Goal: Transaction & Acquisition: Purchase product/service

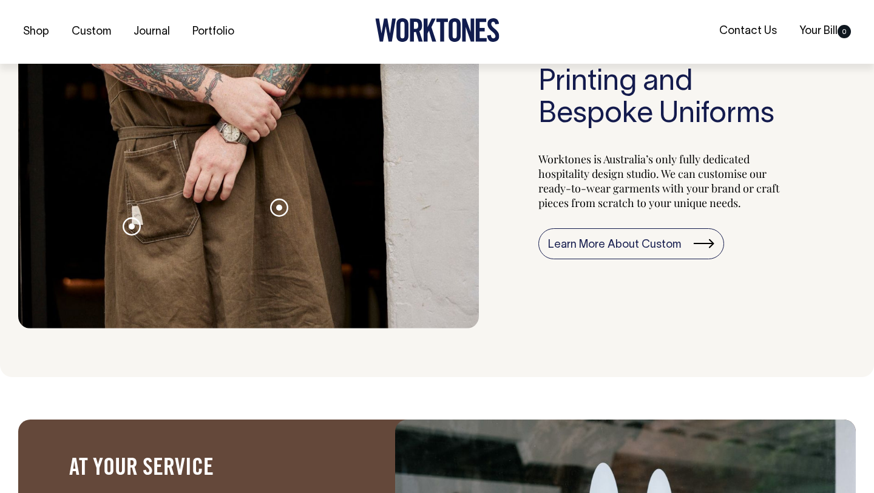
scroll to position [1243, 0]
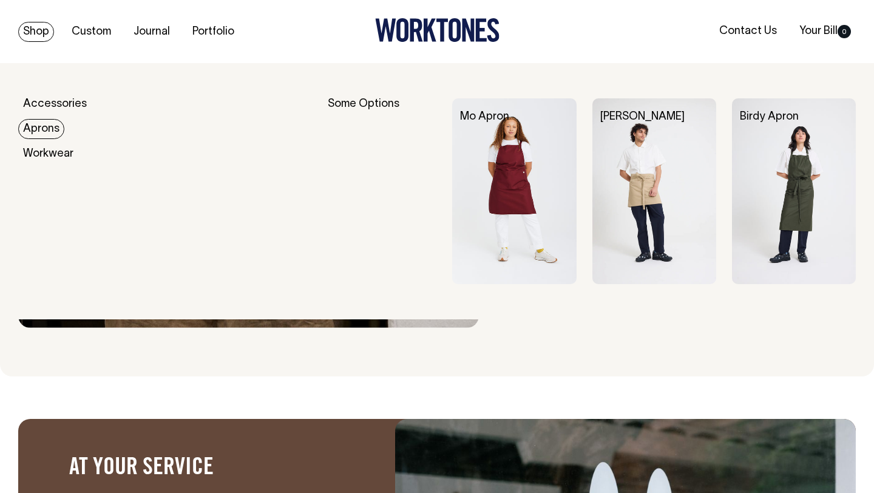
click at [56, 135] on link "Aprons" at bounding box center [41, 129] width 46 height 20
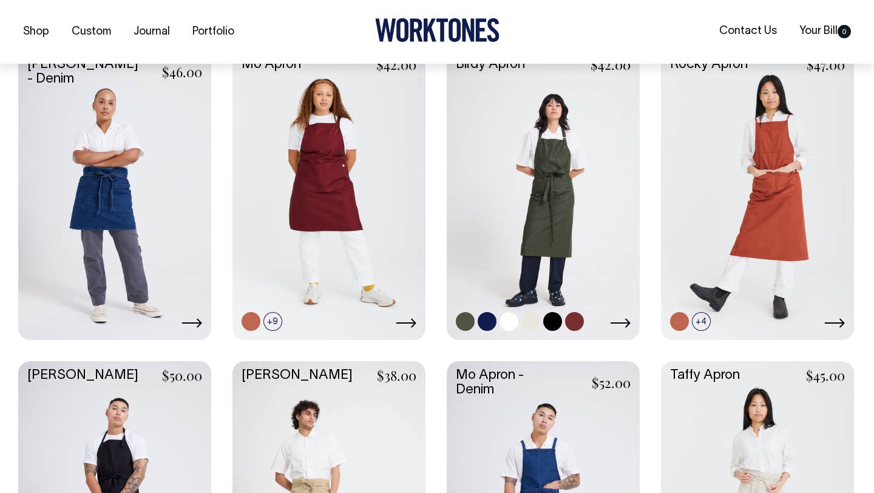
scroll to position [323, 0]
click at [504, 319] on link at bounding box center [508, 320] width 19 height 19
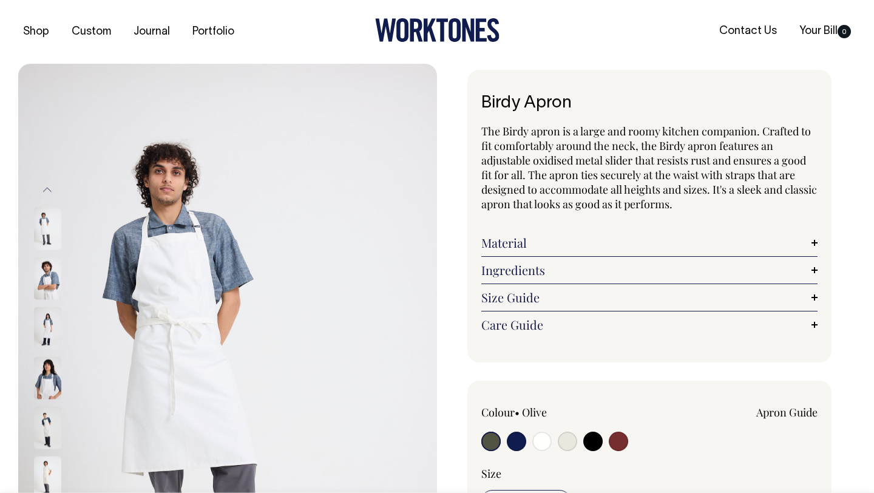
radio input "true"
select select "Off-White"
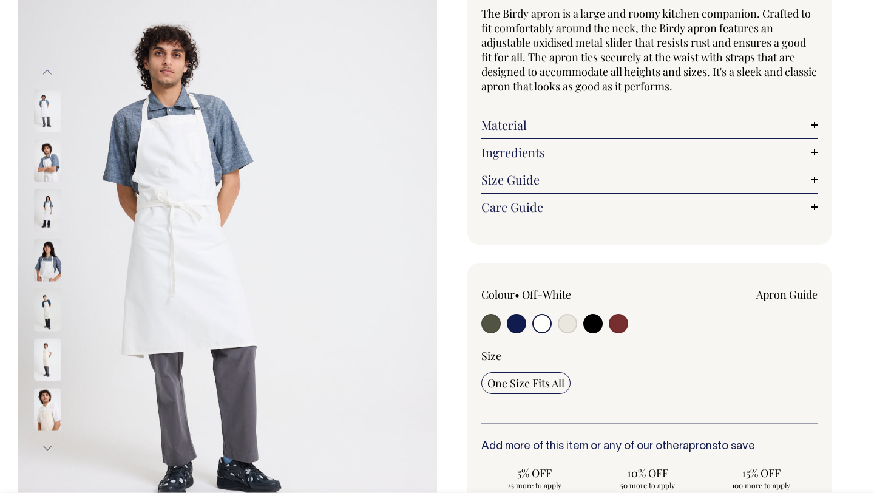
scroll to position [118, 0]
click at [565, 322] on input "radio" at bounding box center [567, 322] width 19 height 19
radio input "true"
select select "Natural"
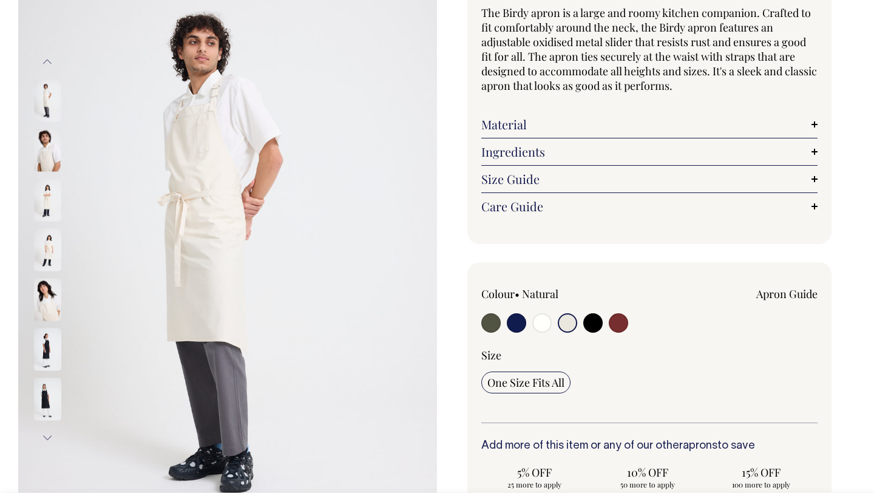
click at [570, 323] on input "radio" at bounding box center [567, 322] width 19 height 19
click at [539, 326] on input "radio" at bounding box center [541, 322] width 19 height 19
radio input "true"
select select "Off-White"
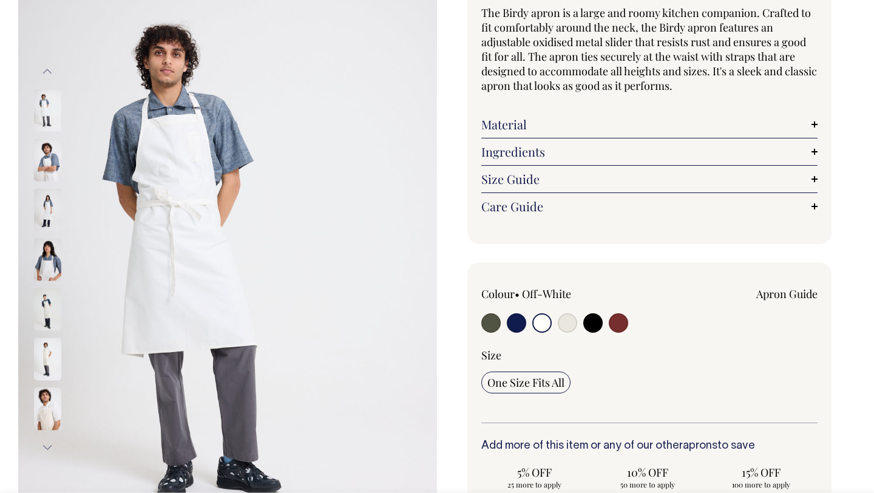
click at [566, 317] on input "radio" at bounding box center [567, 322] width 19 height 19
radio input "true"
select select "Natural"
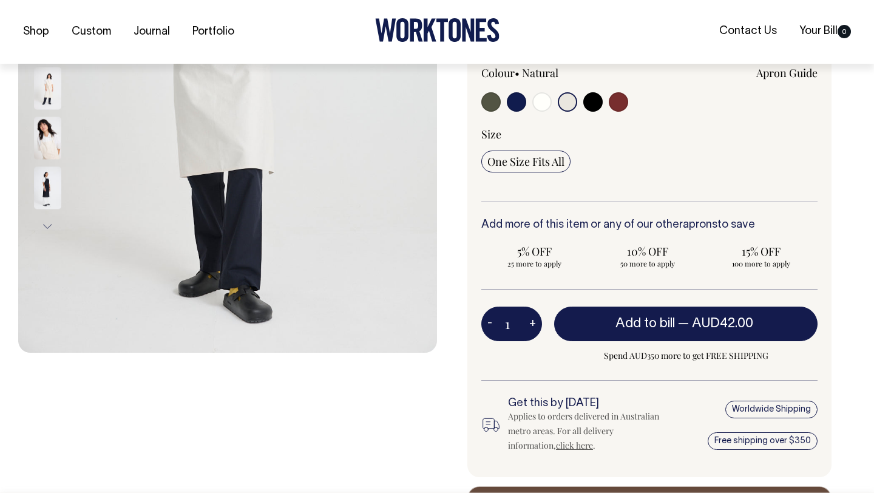
scroll to position [340, 0]
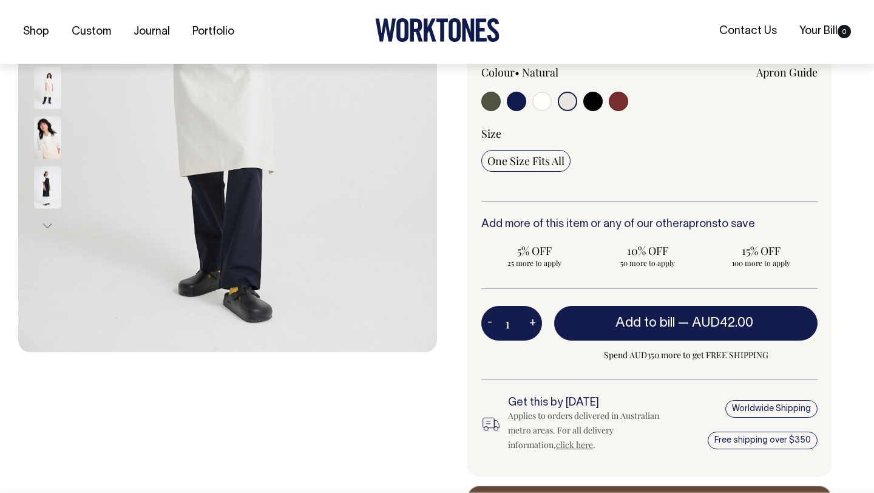
click at [529, 322] on button "+" at bounding box center [532, 323] width 19 height 24
type input "2"
click at [529, 322] on button "+" at bounding box center [532, 323] width 19 height 24
type input "3"
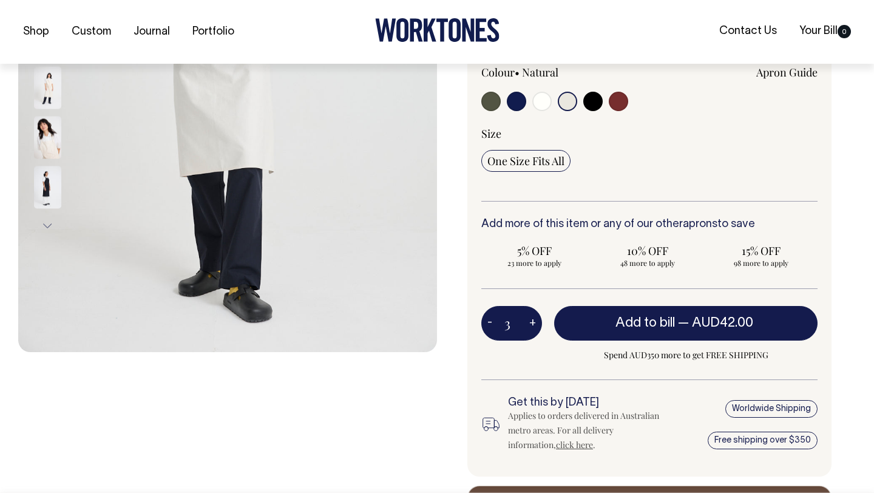
type input "3"
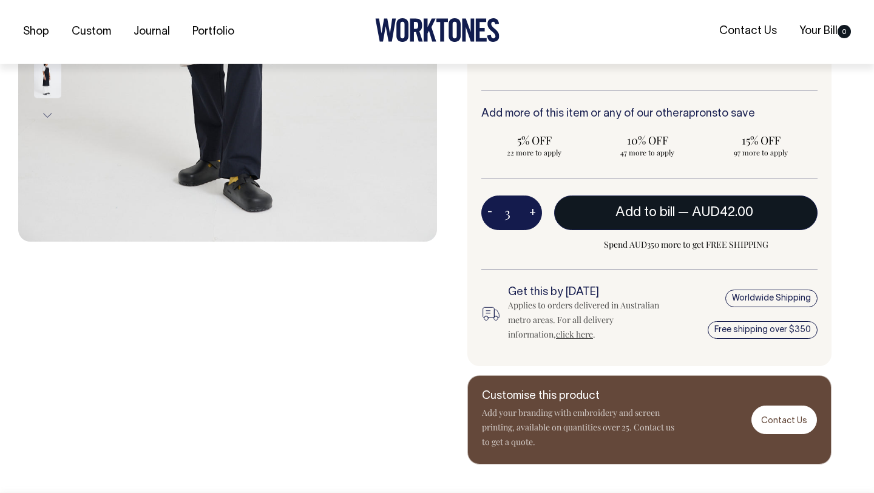
scroll to position [451, 0]
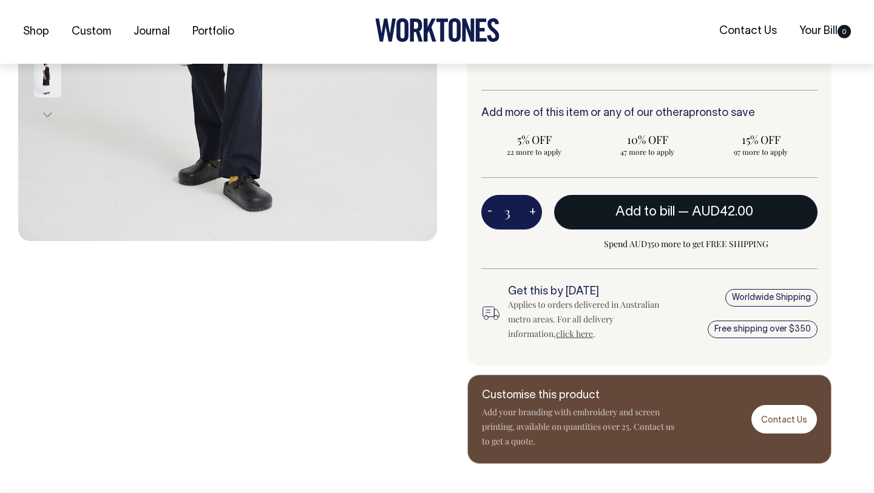
click at [707, 209] on span "AUD42.00" at bounding box center [722, 212] width 61 height 12
type input "1"
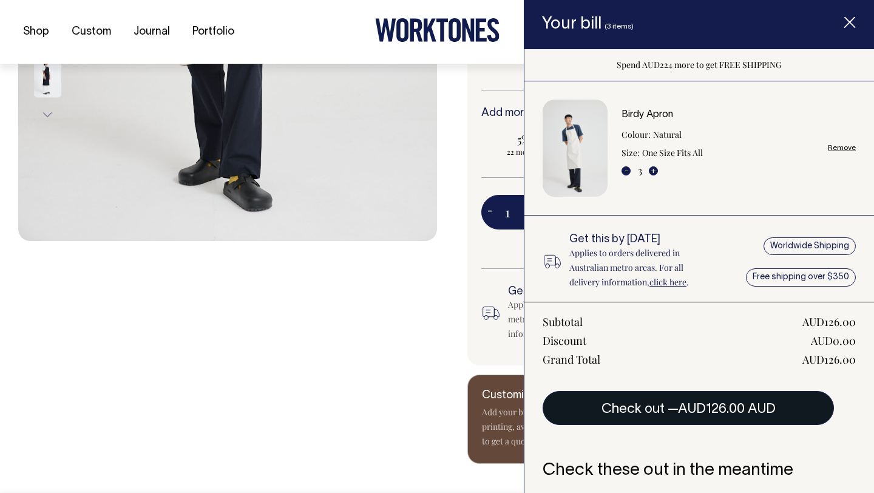
click at [668, 411] on button "Check out — AUD126.00 AUD" at bounding box center [688, 408] width 291 height 34
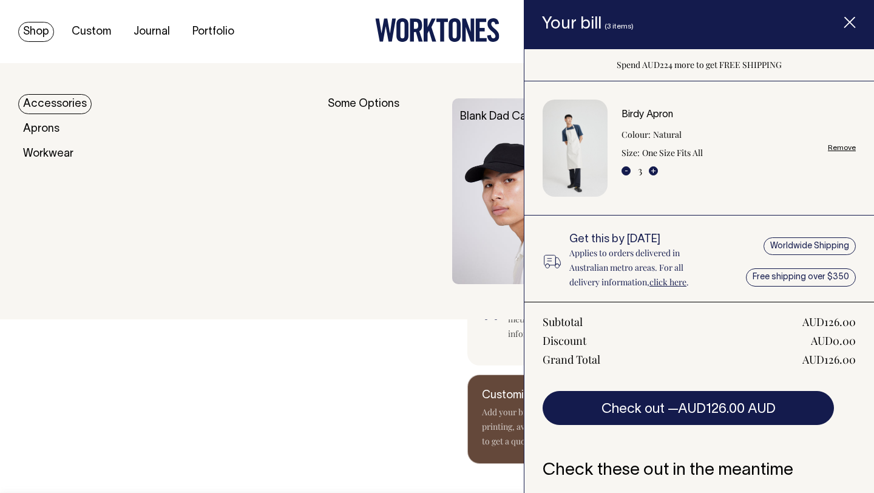
click at [62, 109] on link "Accessories" at bounding box center [54, 104] width 73 height 20
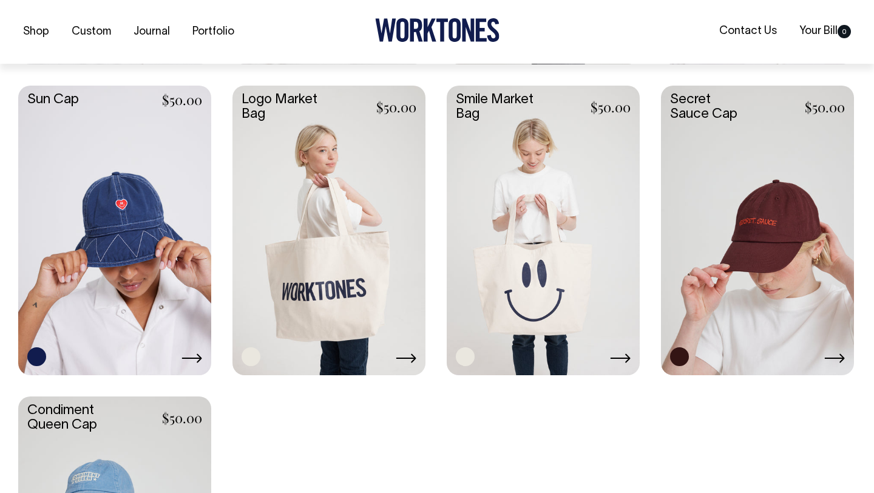
scroll to position [910, 0]
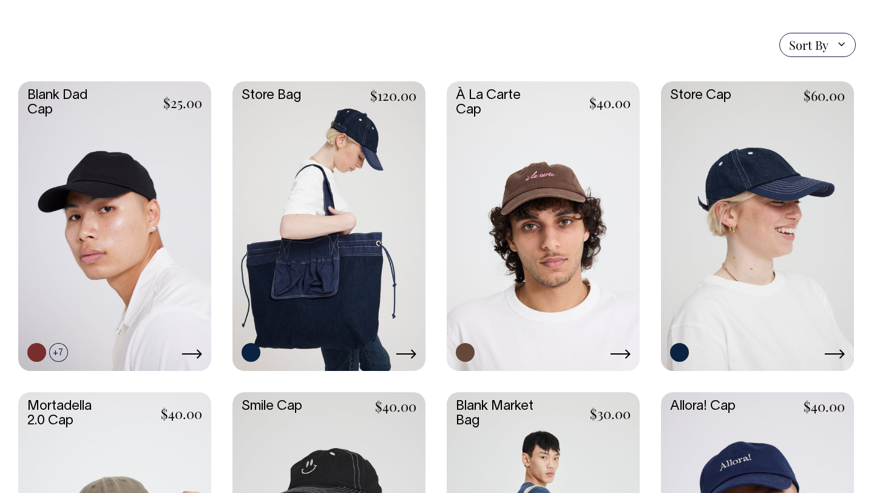
click at [759, 274] on link at bounding box center [757, 224] width 193 height 287
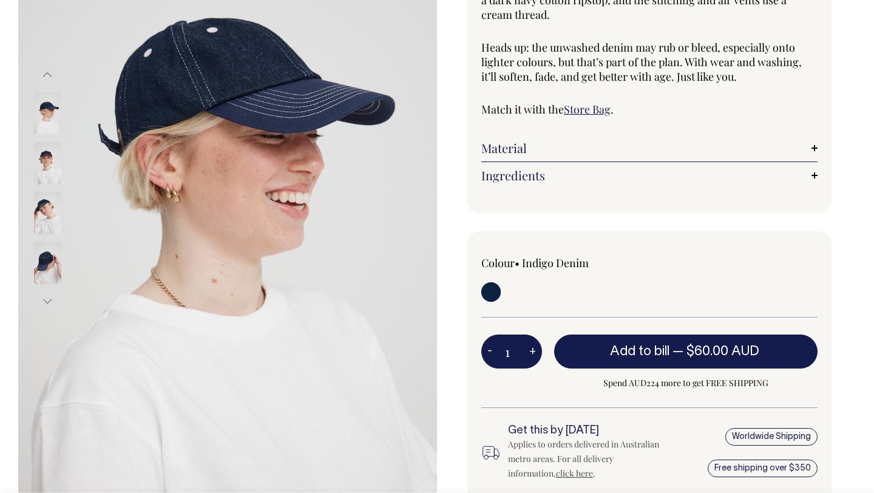
scroll to position [190, 0]
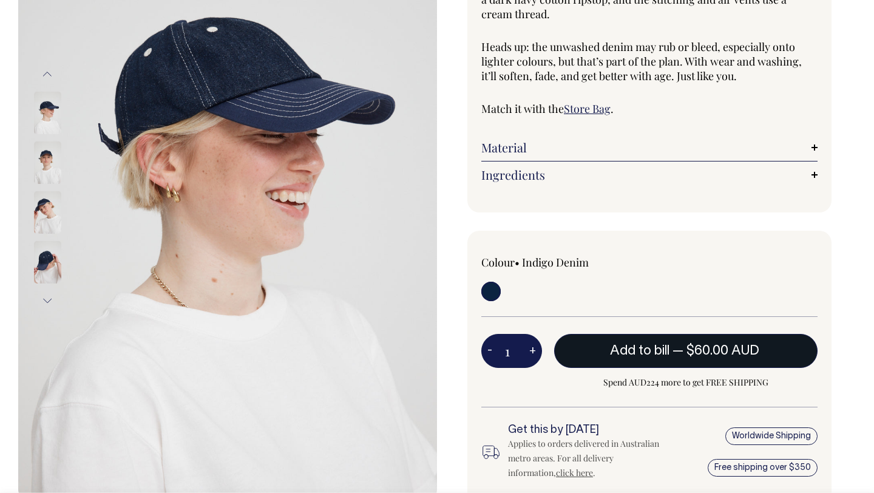
click at [642, 345] on span "Add to bill" at bounding box center [639, 351] width 59 height 12
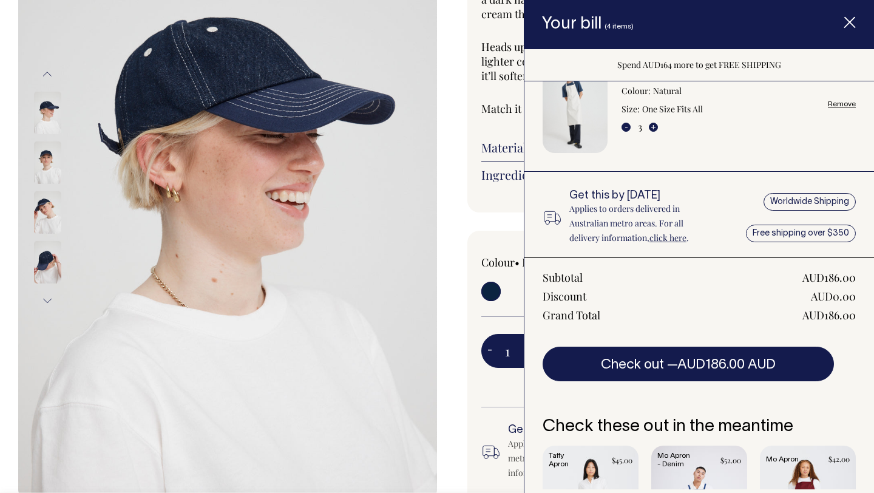
scroll to position [156, 0]
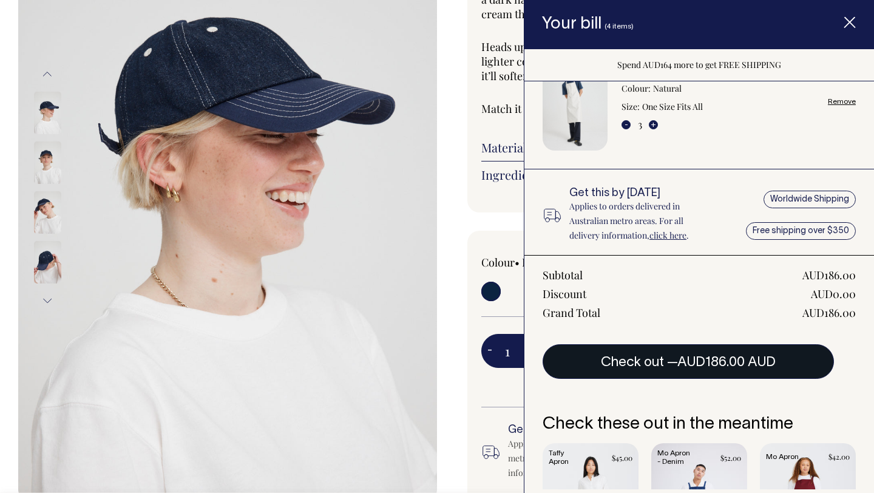
click at [691, 368] on span "AUD186.00 AUD" at bounding box center [726, 362] width 98 height 12
